Goal: Task Accomplishment & Management: Use online tool/utility

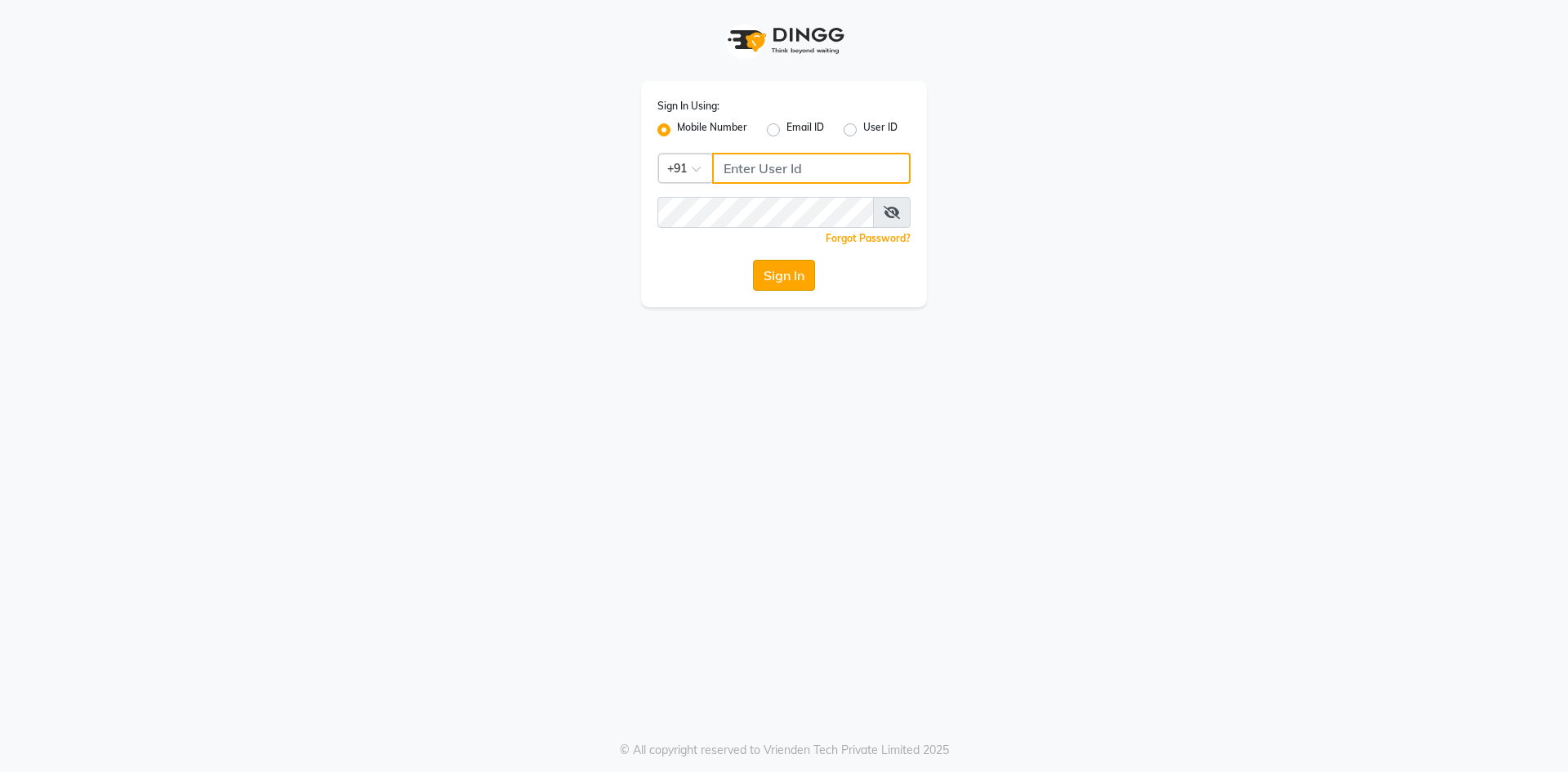
type input "9030096789"
click at [778, 276] on button "Sign In" at bounding box center [784, 275] width 62 height 31
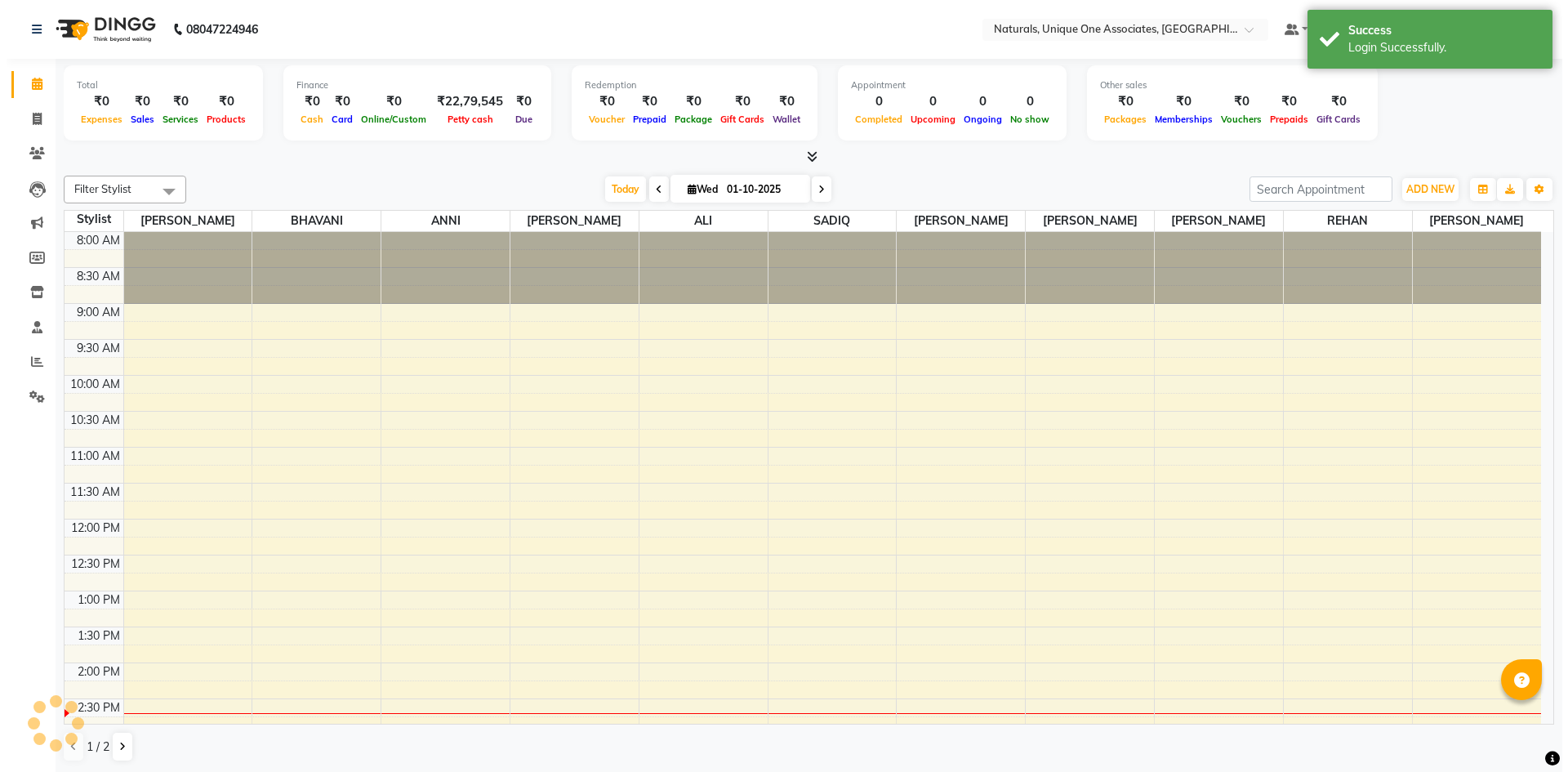
scroll to position [411, 0]
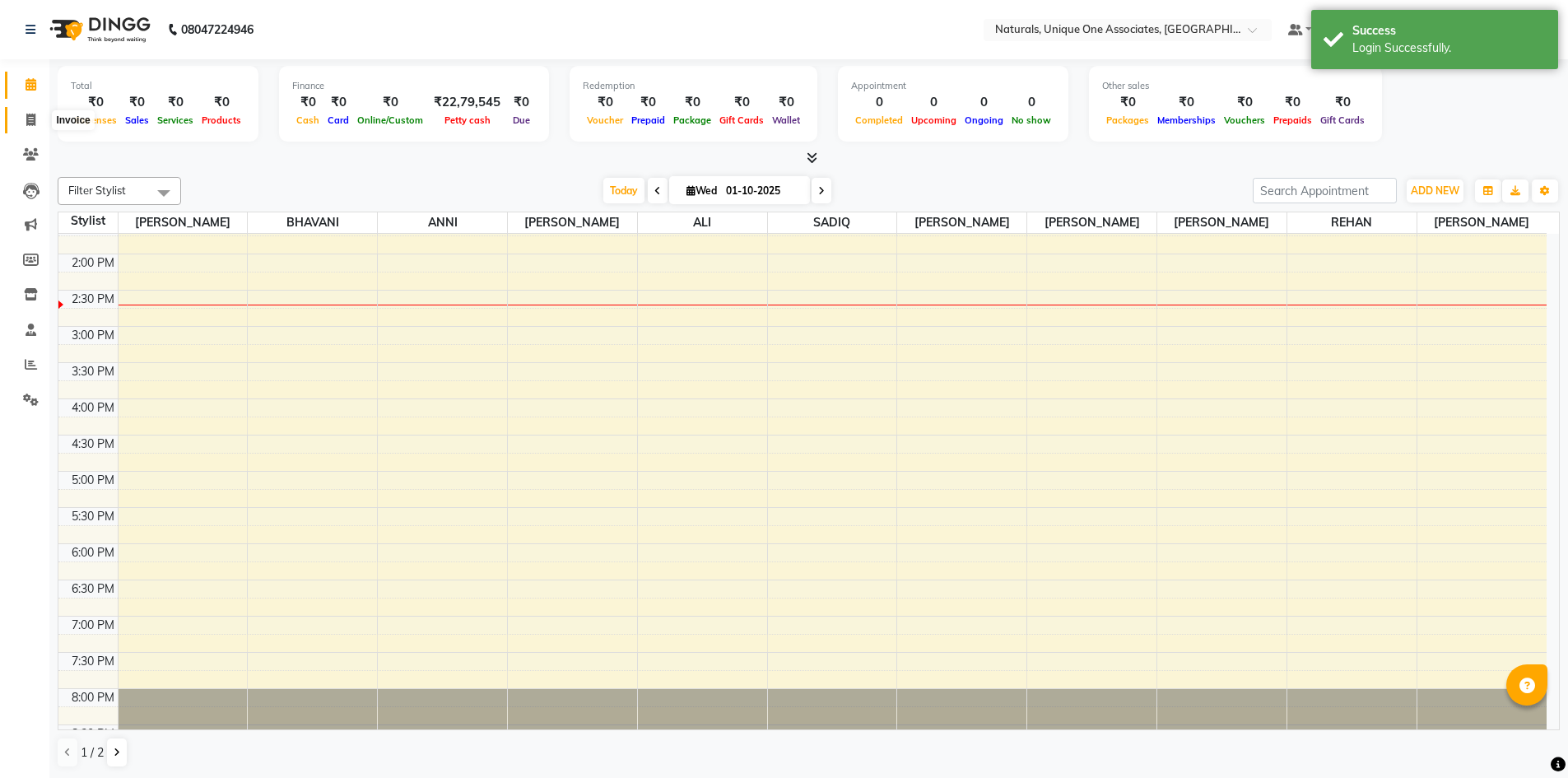
drag, startPoint x: 28, startPoint y: 121, endPoint x: 38, endPoint y: 121, distance: 10.0
click at [29, 121] on icon at bounding box center [31, 120] width 9 height 12
select select "service"
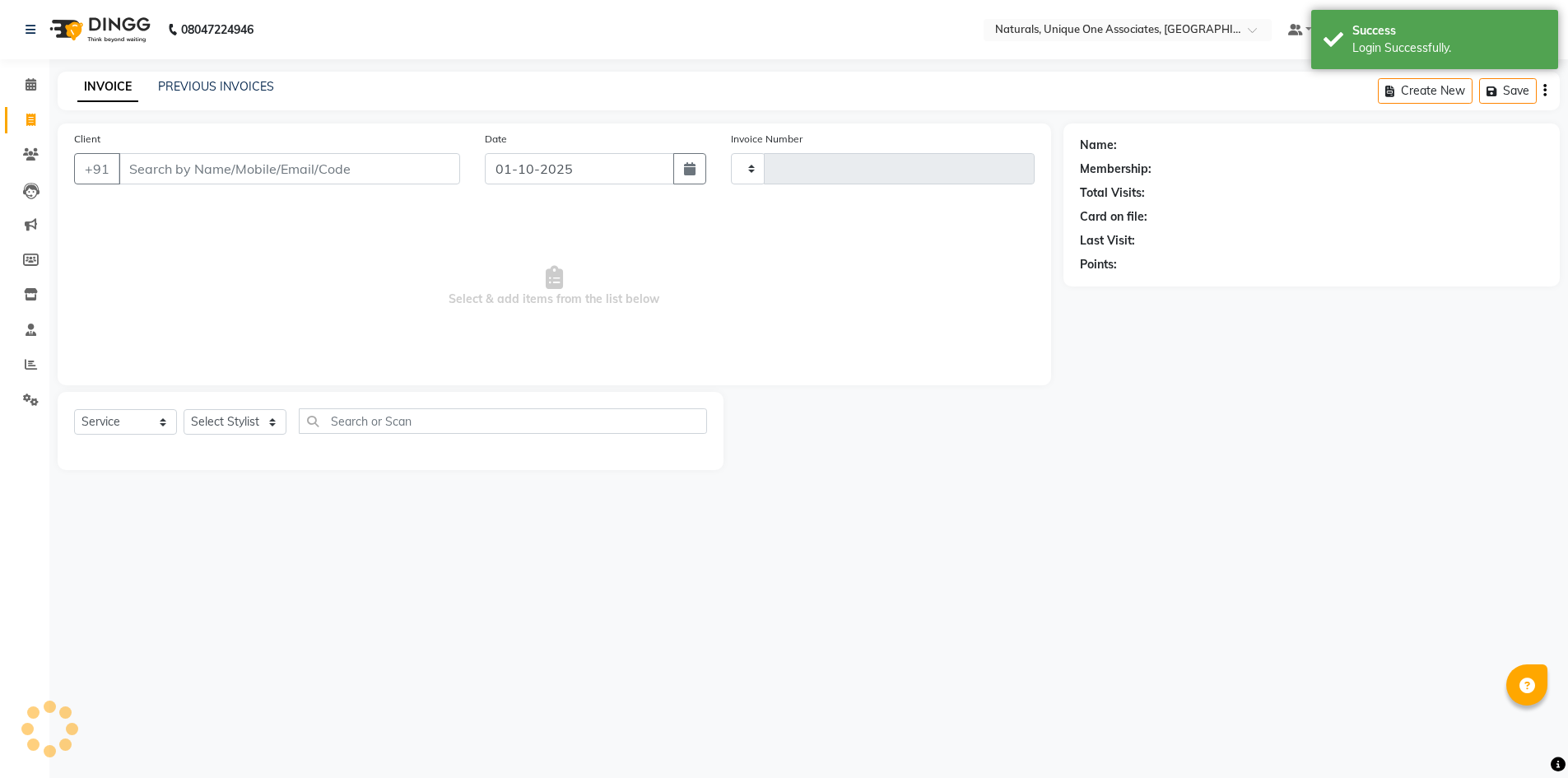
type input "2262"
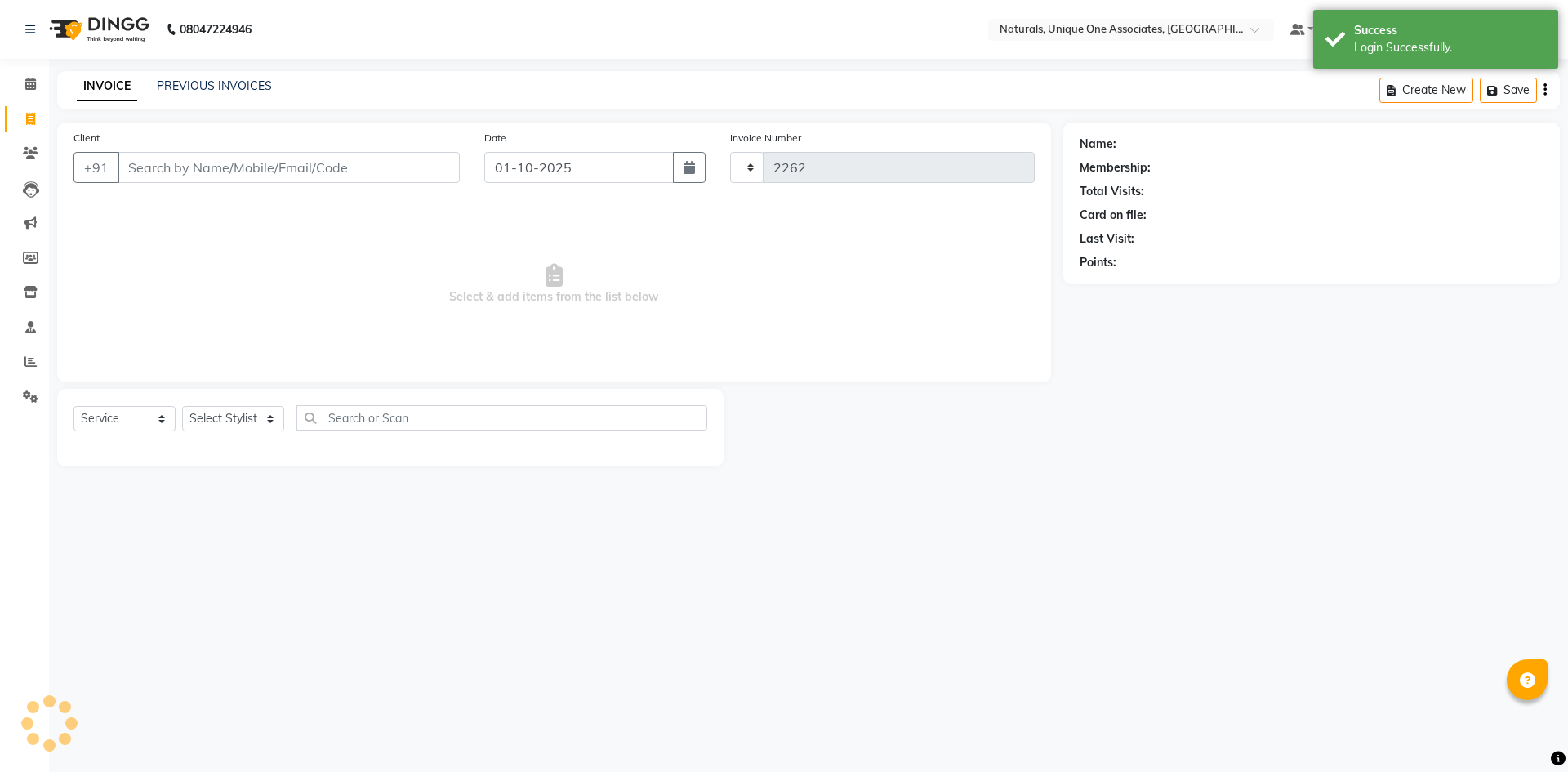
select select "5857"
select select "membership"
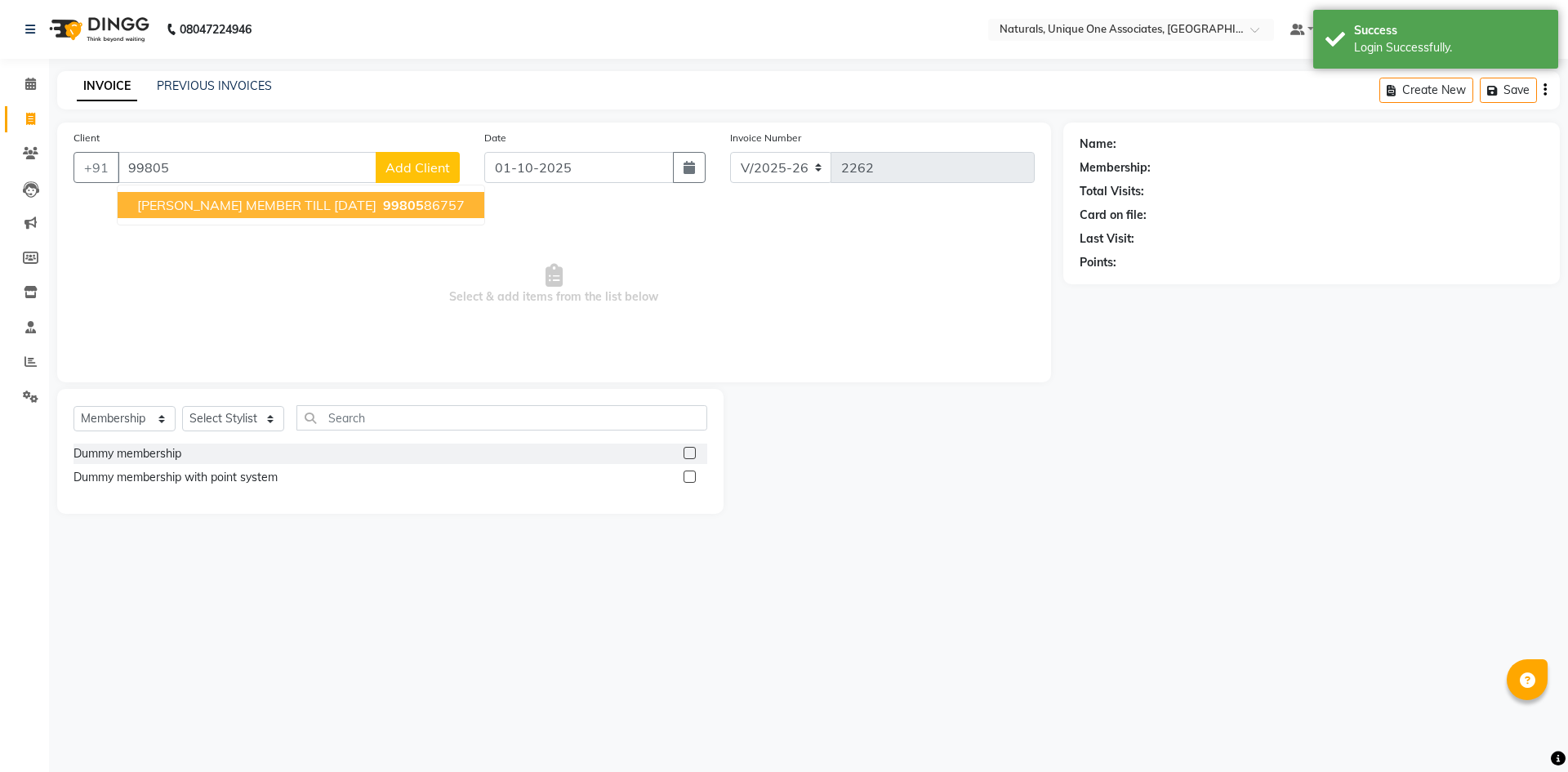
click at [192, 165] on input "99805" at bounding box center [247, 167] width 259 height 31
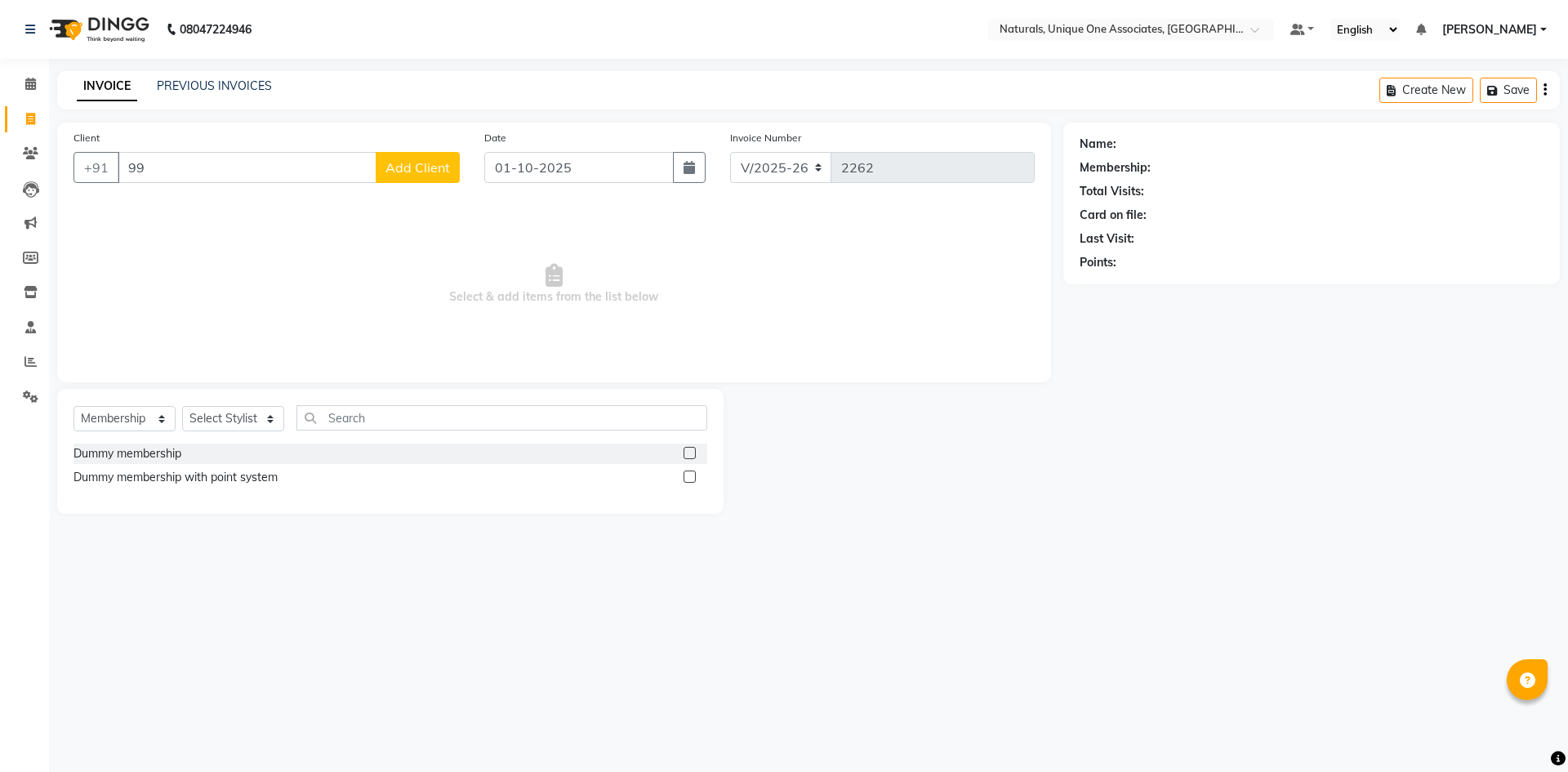
type input "9"
